Goal: Task Accomplishment & Management: Use online tool/utility

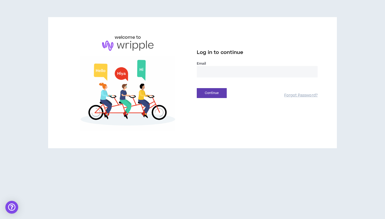
type input "**********"
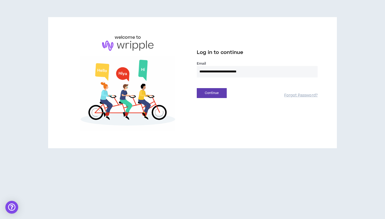
click at [212, 93] on button "Continue" at bounding box center [212, 93] width 30 height 10
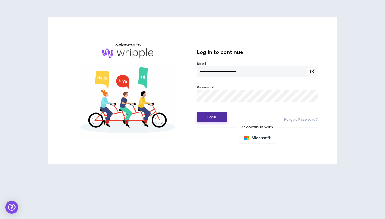
click at [207, 118] on button "Login" at bounding box center [212, 118] width 30 height 10
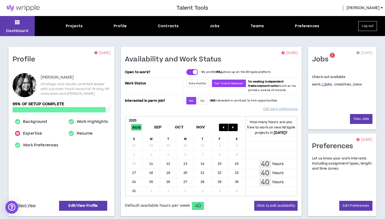
click at [334, 85] on link "1" at bounding box center [335, 84] width 2 height 5
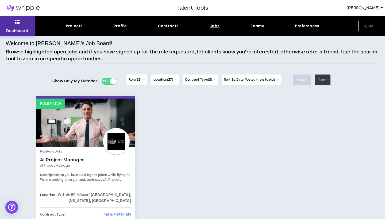
click at [18, 20] on icon at bounding box center [17, 21] width 5 height 7
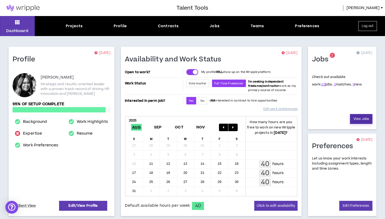
click at [365, 115] on link "View Jobs" at bounding box center [361, 119] width 22 height 10
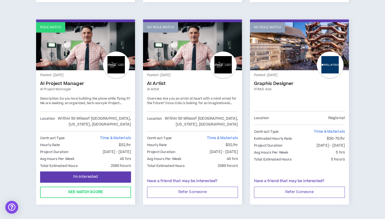
scroll to position [679, 0]
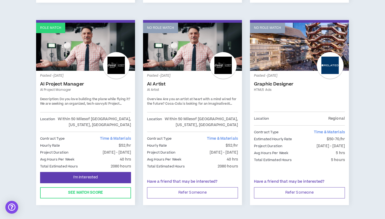
click at [89, 97] on span "Do you love building the plane while flying it? We are seeking an organized, te…" at bounding box center [85, 101] width 90 height 9
click at [56, 82] on link "AI Project Manager" at bounding box center [85, 84] width 91 height 5
